Goal: Task Accomplishment & Management: Manage account settings

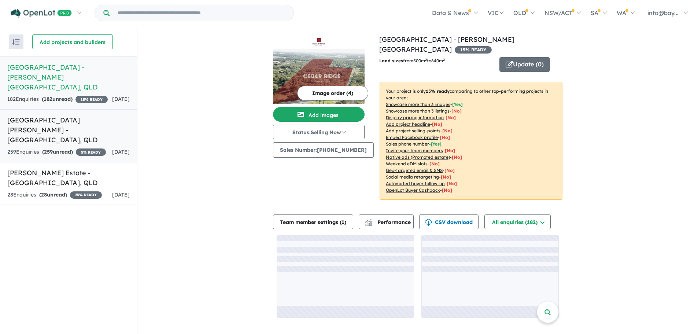
click at [72, 125] on h5 "[GEOGRAPHIC_DATA][PERSON_NAME] - [GEOGRAPHIC_DATA] , [GEOGRAPHIC_DATA]" at bounding box center [68, 130] width 122 height 30
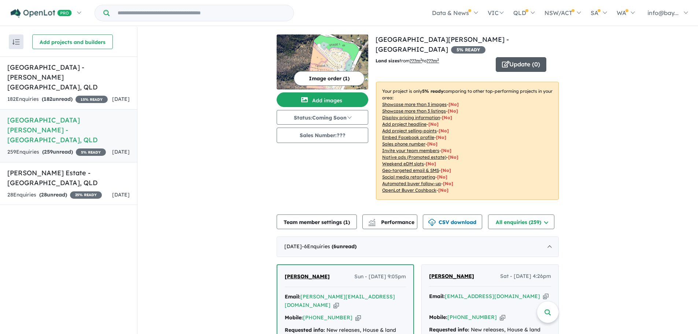
click at [526, 57] on button "Update ( 0 )" at bounding box center [521, 64] width 51 height 15
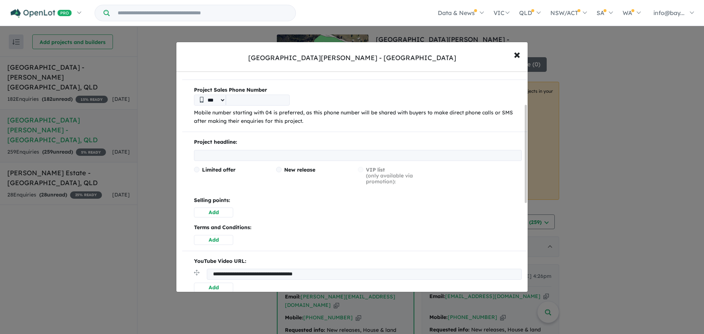
scroll to position [220, 0]
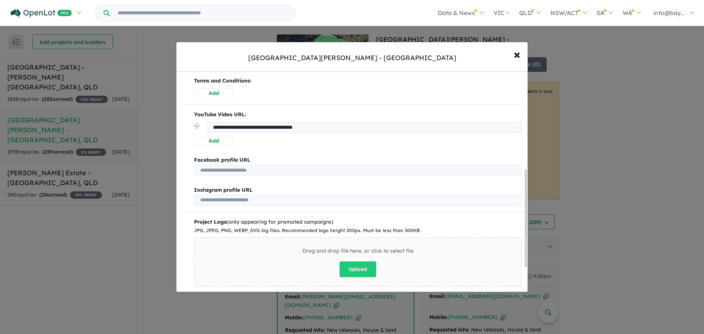
drag, startPoint x: 350, startPoint y: 126, endPoint x: 210, endPoint y: 120, distance: 140.1
click at [210, 120] on div "**********" at bounding box center [354, 128] width 345 height 36
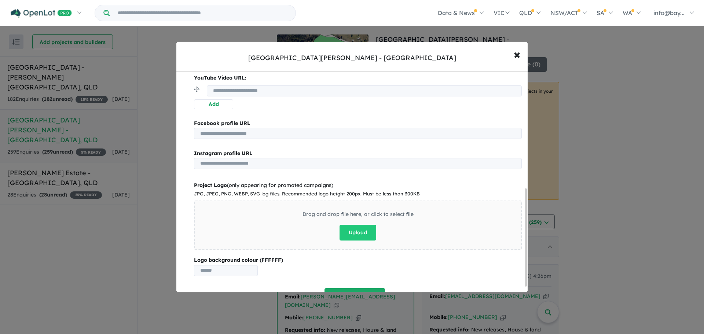
scroll to position [274, 0]
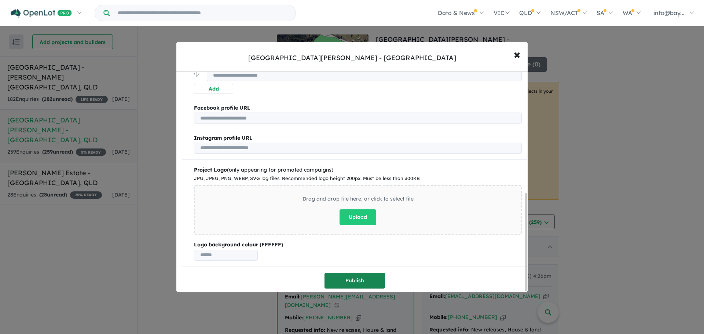
click at [347, 280] on button "Publish" at bounding box center [354, 281] width 60 height 16
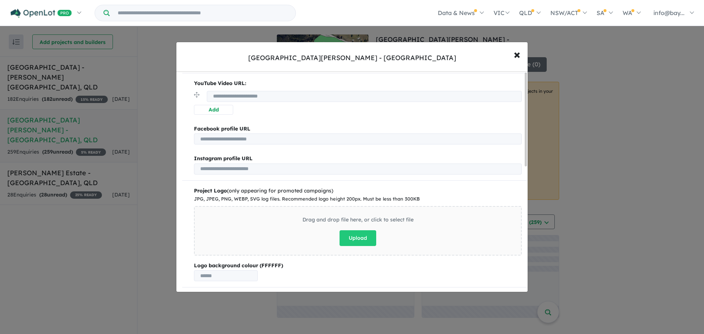
scroll to position [0, 0]
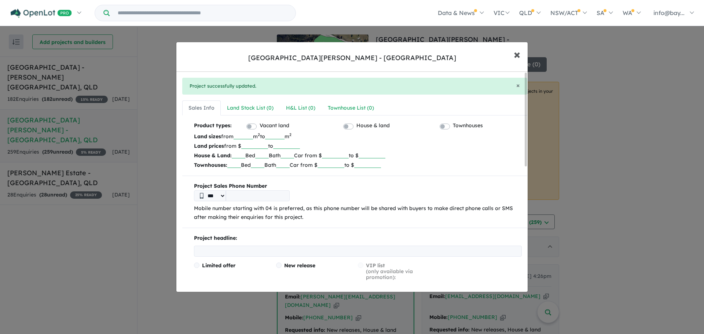
click at [516, 55] on span "×" at bounding box center [516, 54] width 7 height 16
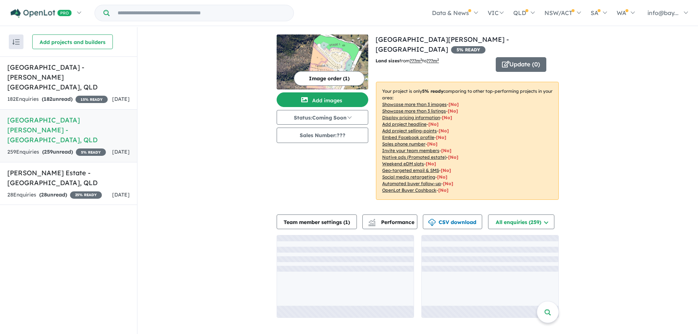
click at [323, 74] on button "Image order ( 1 )" at bounding box center [329, 78] width 71 height 15
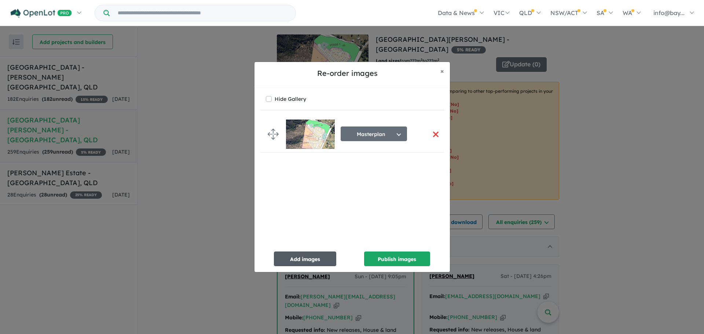
click at [323, 255] on button "Add images" at bounding box center [305, 258] width 62 height 15
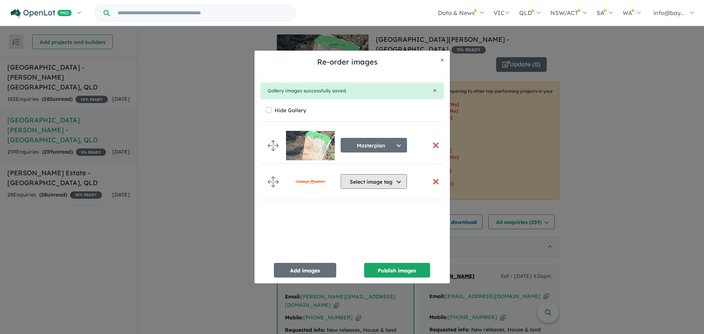
click at [386, 181] on button "Select image tag" at bounding box center [373, 181] width 66 height 15
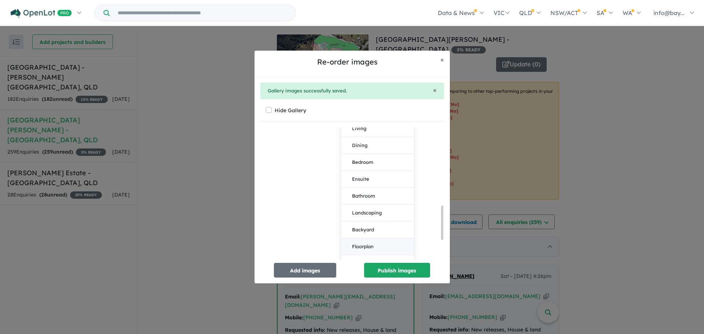
scroll to position [382, 0]
click at [359, 254] on button "Other" at bounding box center [377, 256] width 73 height 16
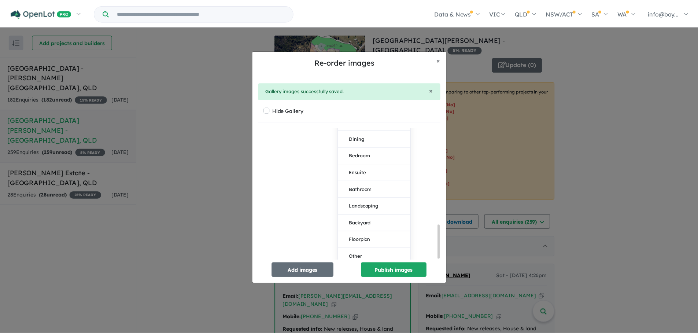
scroll to position [0, 0]
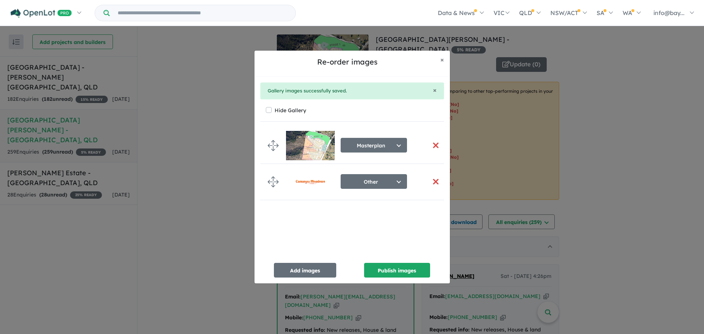
click at [431, 142] on button "button" at bounding box center [435, 145] width 15 height 16
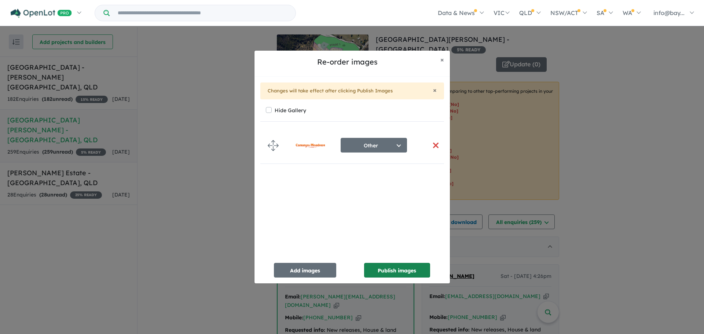
click at [384, 271] on button "Publish images" at bounding box center [397, 270] width 66 height 15
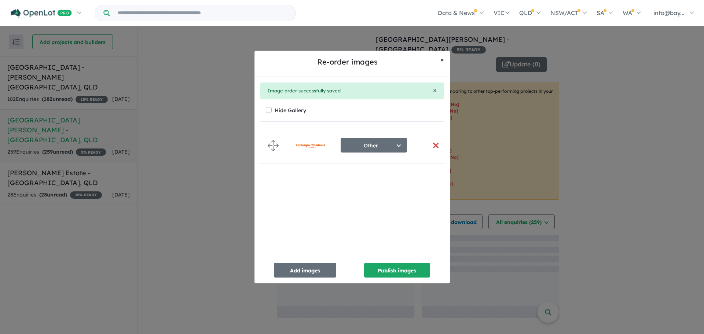
click at [443, 59] on span "×" at bounding box center [442, 59] width 4 height 8
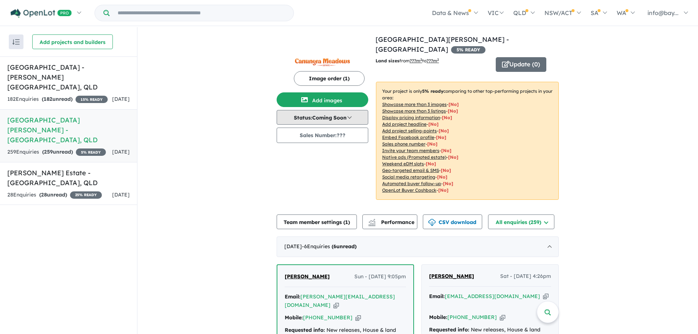
click at [337, 113] on button "Status: Coming Soon" at bounding box center [323, 117] width 92 height 15
click at [333, 115] on button "Status: Coming Soon" at bounding box center [323, 117] width 92 height 15
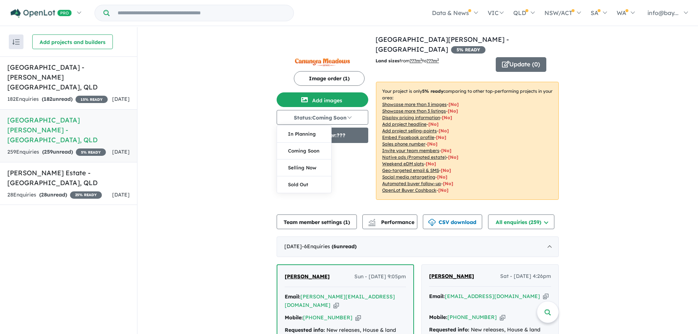
click at [292, 133] on button "In Planning" at bounding box center [304, 134] width 54 height 17
click at [519, 57] on button "Update ( 0 )" at bounding box center [521, 64] width 51 height 15
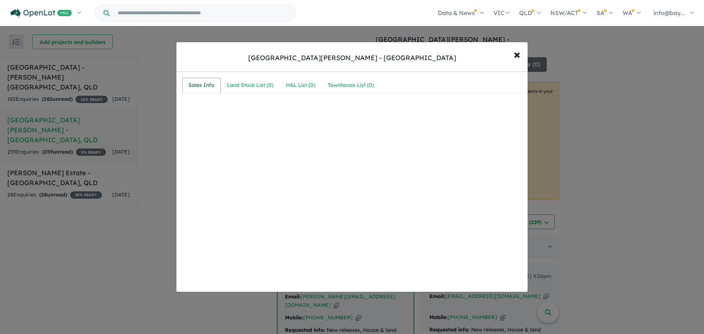
click at [209, 83] on div "Sales Info" at bounding box center [201, 85] width 26 height 9
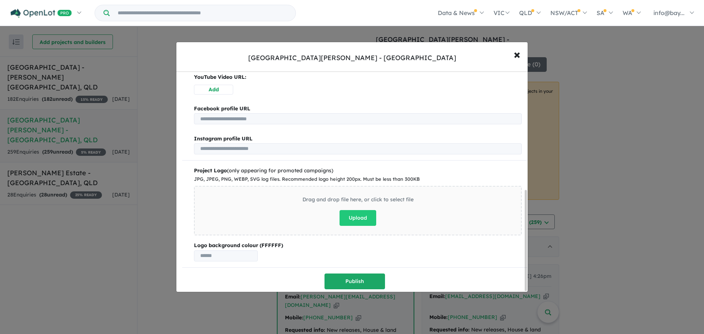
scroll to position [260, 0]
click at [514, 56] on span "×" at bounding box center [516, 54] width 7 height 16
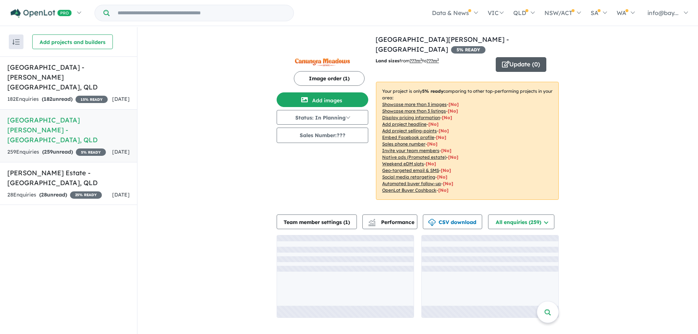
click at [519, 57] on button "Update ( 0 )" at bounding box center [521, 64] width 51 height 15
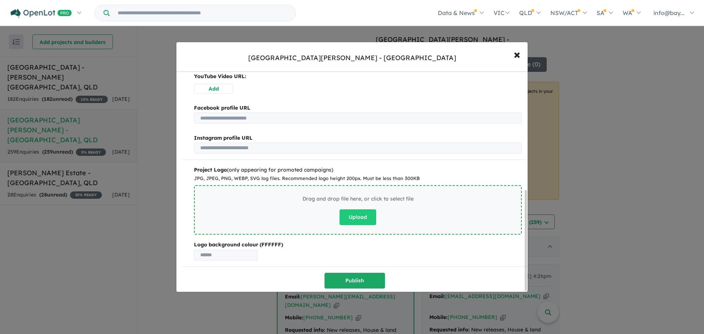
click at [320, 212] on div "Drag and drop file here, or click to select file Upload" at bounding box center [357, 210] width 111 height 30
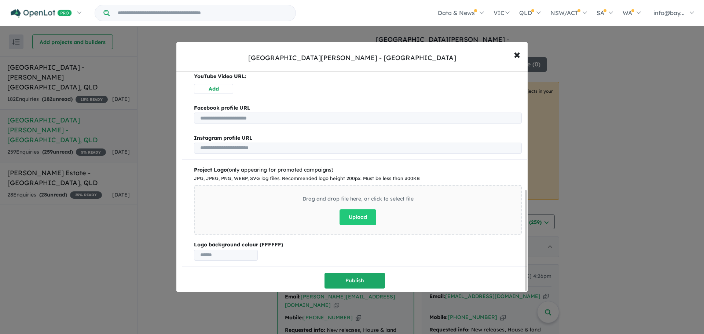
scroll to position [232, 0]
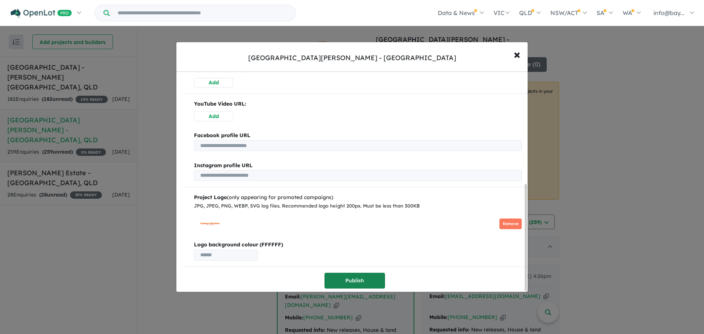
click at [357, 280] on button "Publish" at bounding box center [354, 281] width 60 height 16
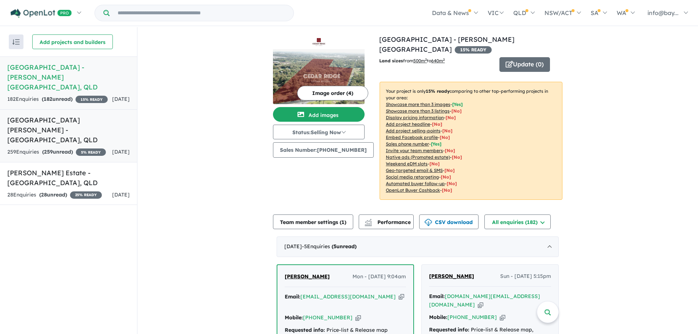
click at [40, 127] on h5 "[GEOGRAPHIC_DATA][PERSON_NAME] - [GEOGRAPHIC_DATA] , [GEOGRAPHIC_DATA]" at bounding box center [68, 130] width 122 height 30
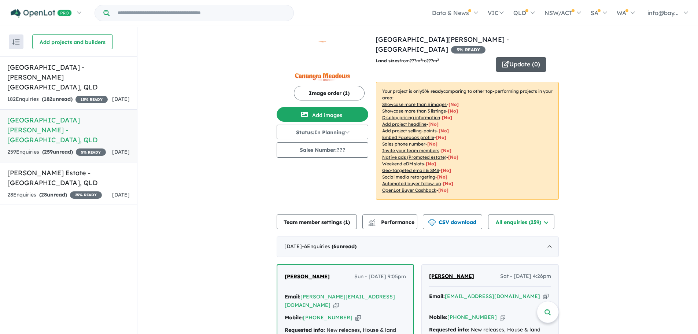
click at [531, 57] on button "Update ( 0 )" at bounding box center [521, 64] width 51 height 15
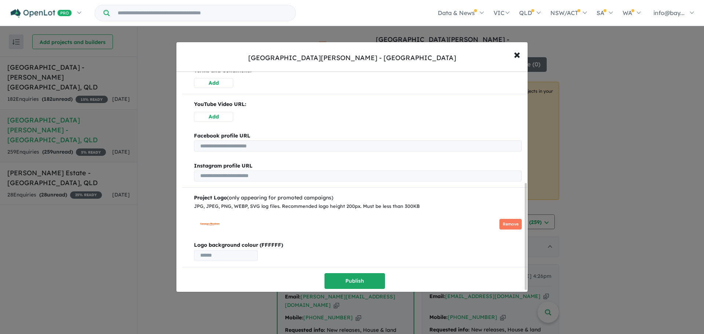
scroll to position [232, 0]
click at [512, 56] on button "× Close" at bounding box center [516, 54] width 21 height 20
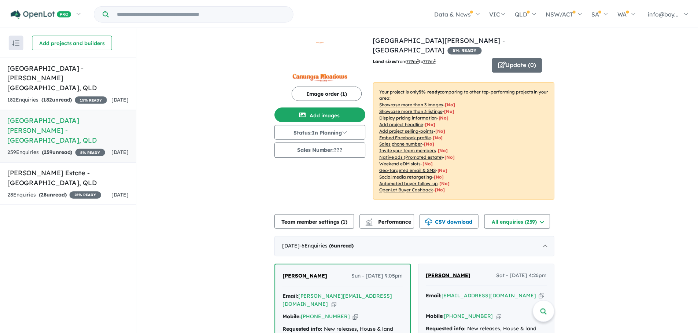
scroll to position [0, 0]
